Goal: Task Accomplishment & Management: Manage account settings

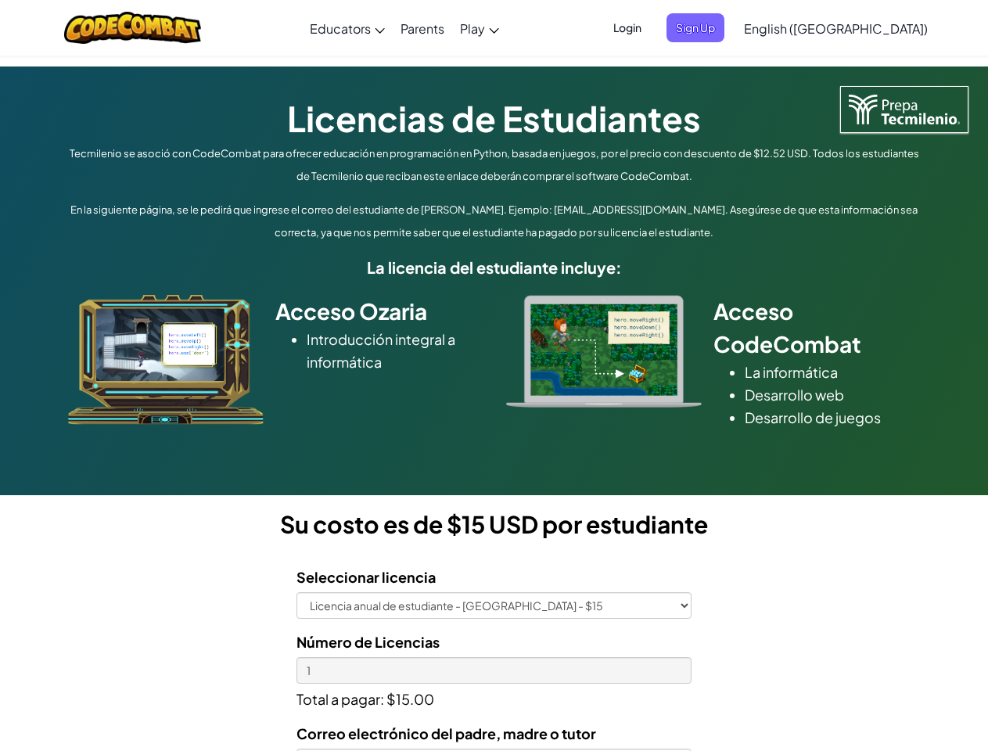
click at [495, 376] on div at bounding box center [604, 351] width 219 height 113
click at [651, 27] on span "Login" at bounding box center [627, 27] width 47 height 29
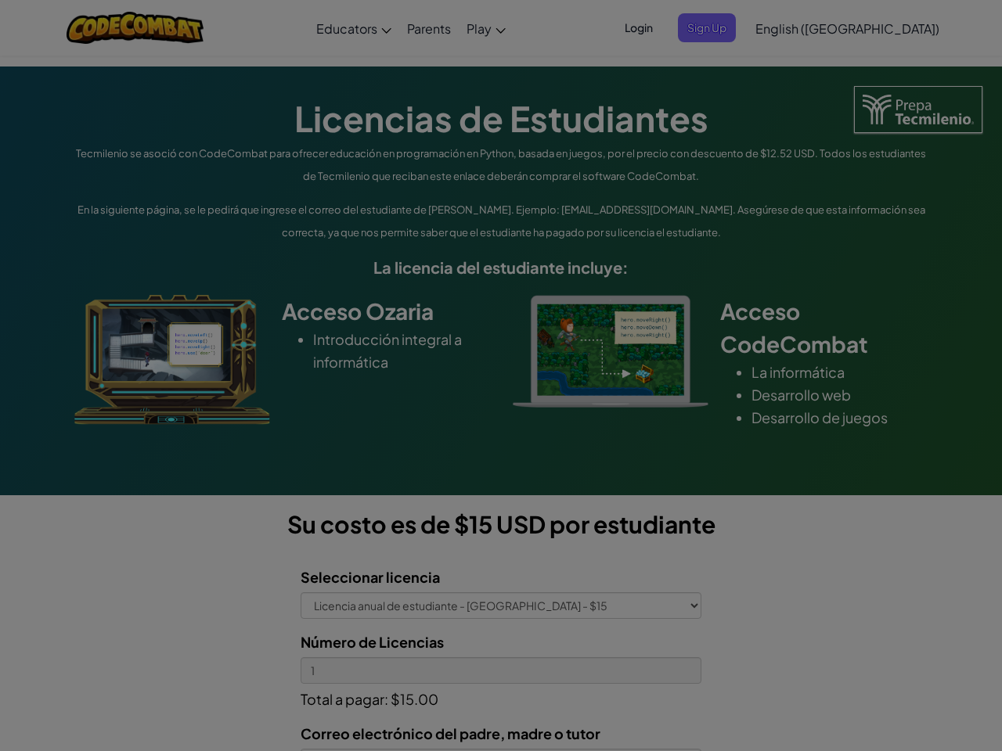
click at [0, 0] on input "Email or Username :" at bounding box center [0, 0] width 0 height 0
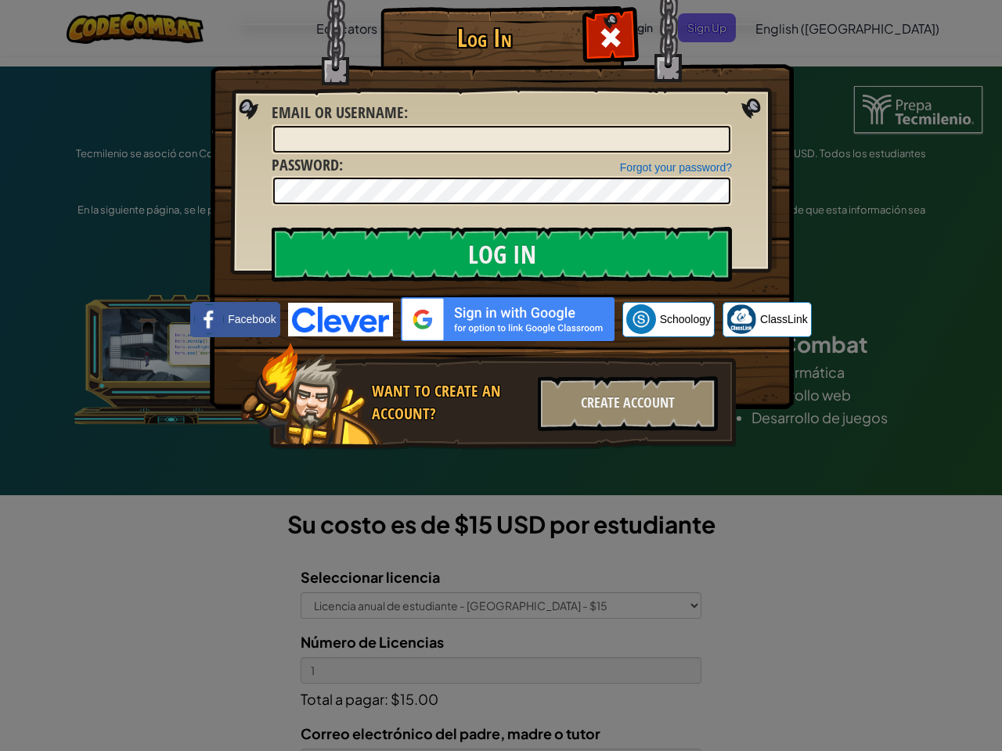
click at [791, 27] on div "Log In Unknown Error Email or Username : Forgot your password? Password : Log I…" at bounding box center [501, 375] width 1002 height 751
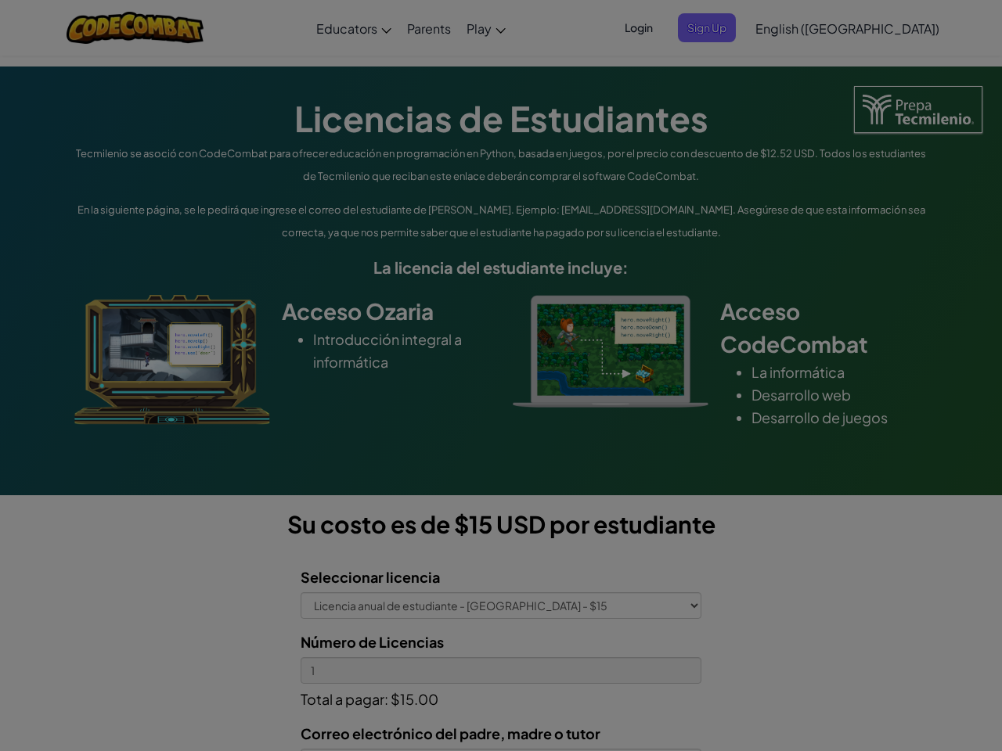
click at [875, 28] on div at bounding box center [501, 375] width 1002 height 751
